Goal: Navigation & Orientation: Find specific page/section

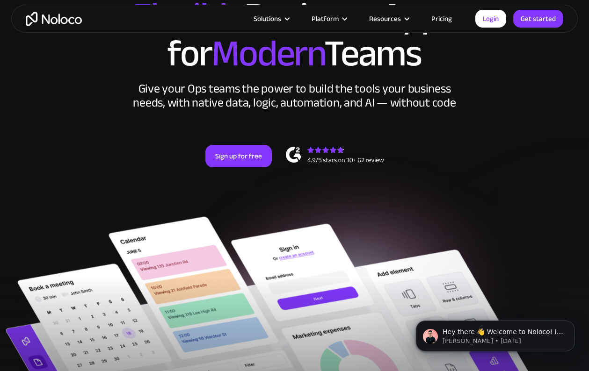
scroll to position [123, 0]
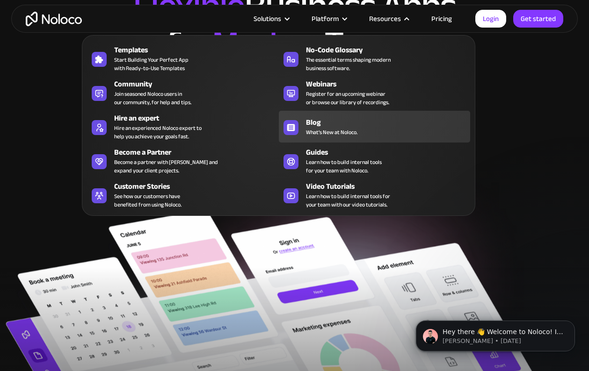
click at [362, 129] on div "Blog What's New at Noloco." at bounding box center [386, 127] width 160 height 20
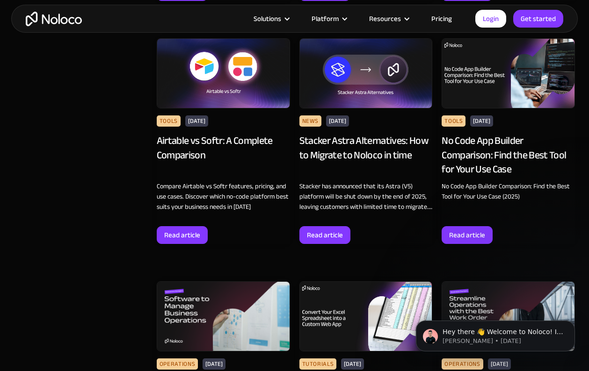
scroll to position [935, 0]
